Goal: Information Seeking & Learning: Find specific fact

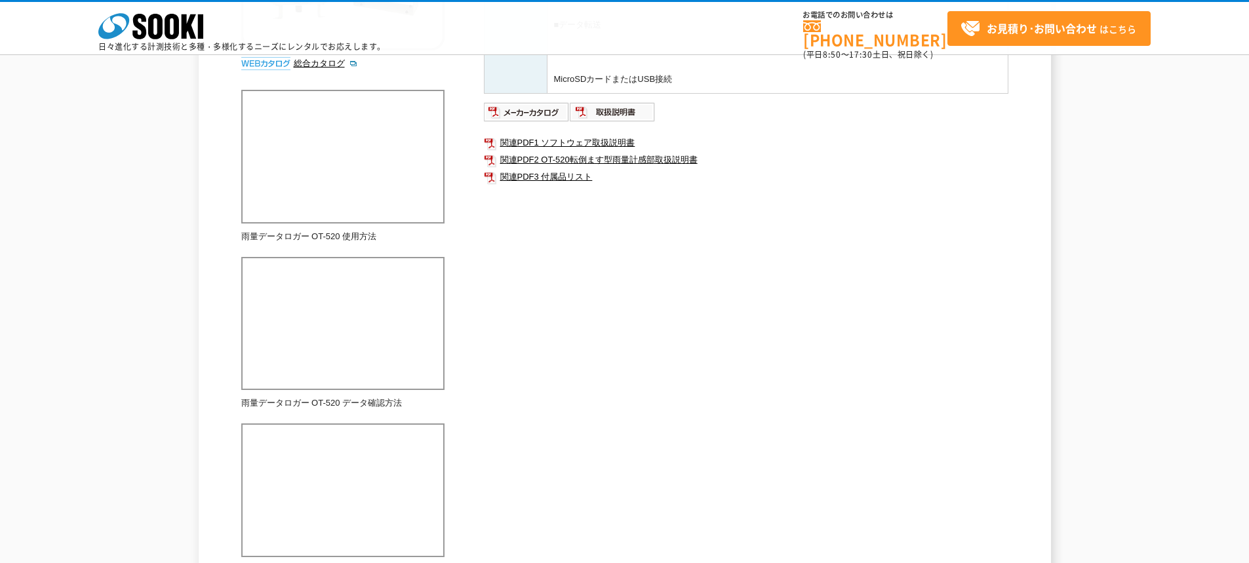
scroll to position [393, 0]
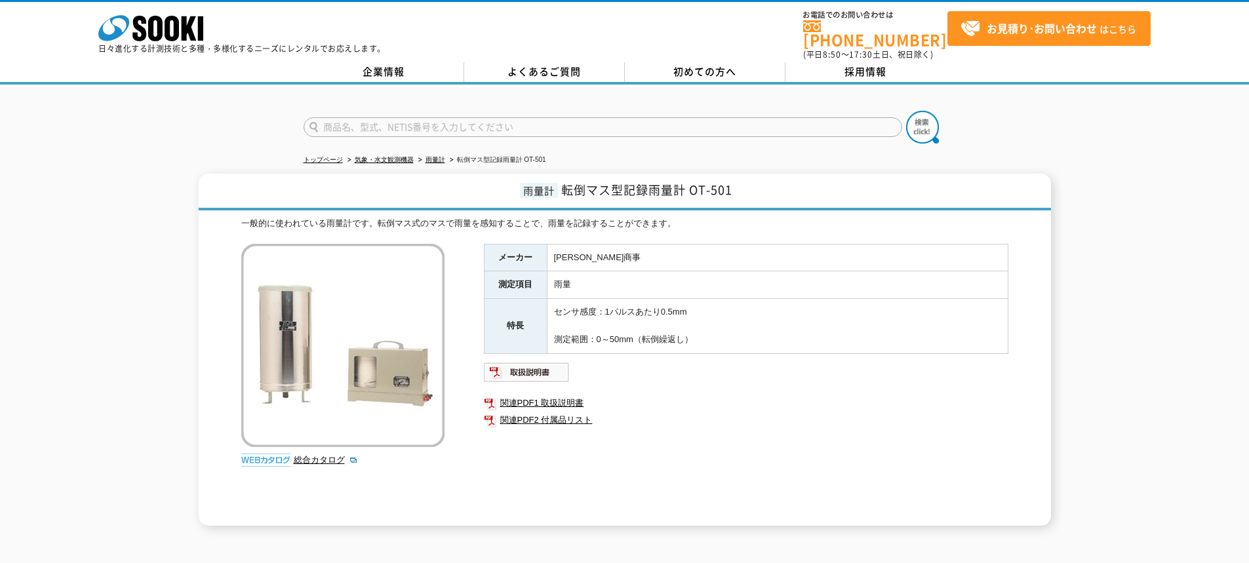
click at [806, 117] on input "text" at bounding box center [603, 127] width 599 height 20
type input "OT-501S"
click at [906, 111] on button at bounding box center [922, 127] width 33 height 33
click at [530, 412] on link "関連PDF2 付属品リスト" at bounding box center [746, 420] width 524 height 17
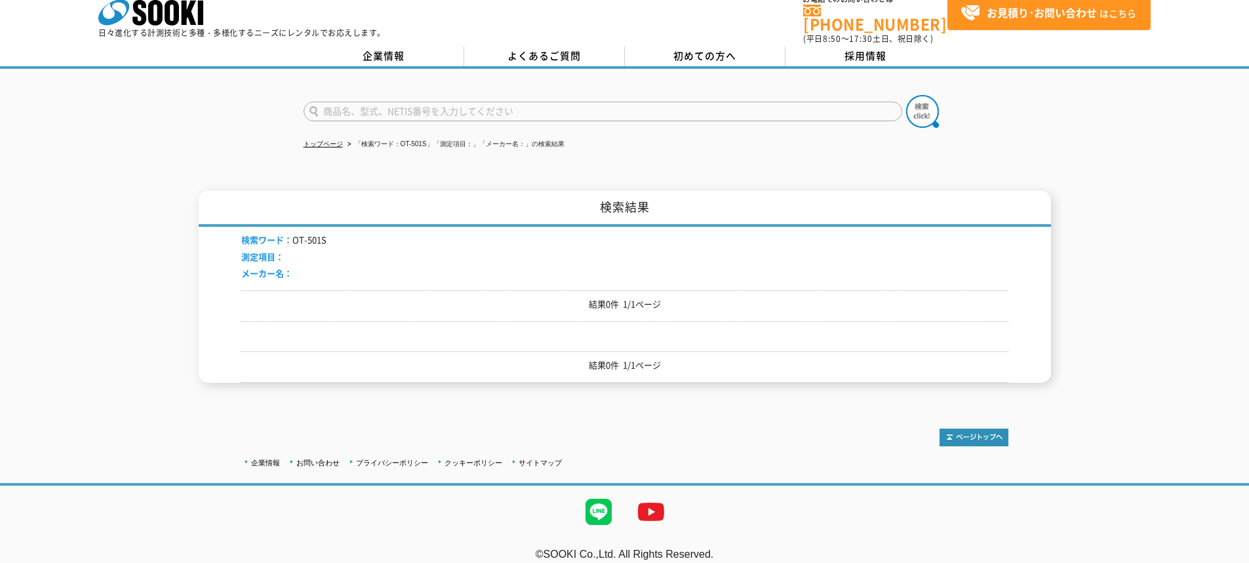
scroll to position [20, 0]
